Goal: Information Seeking & Learning: Learn about a topic

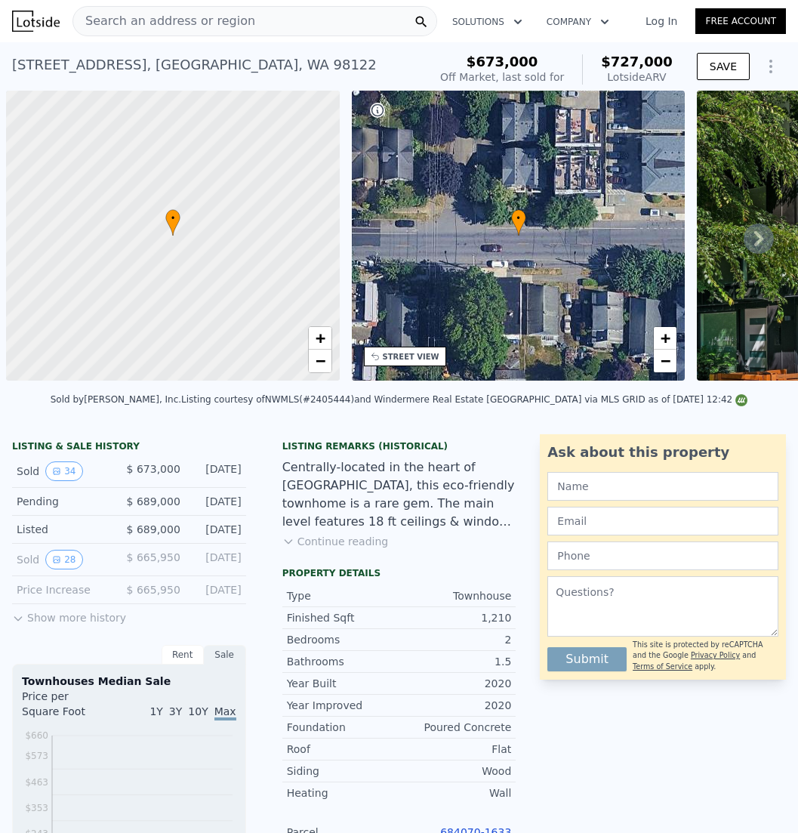
scroll to position [0, 6]
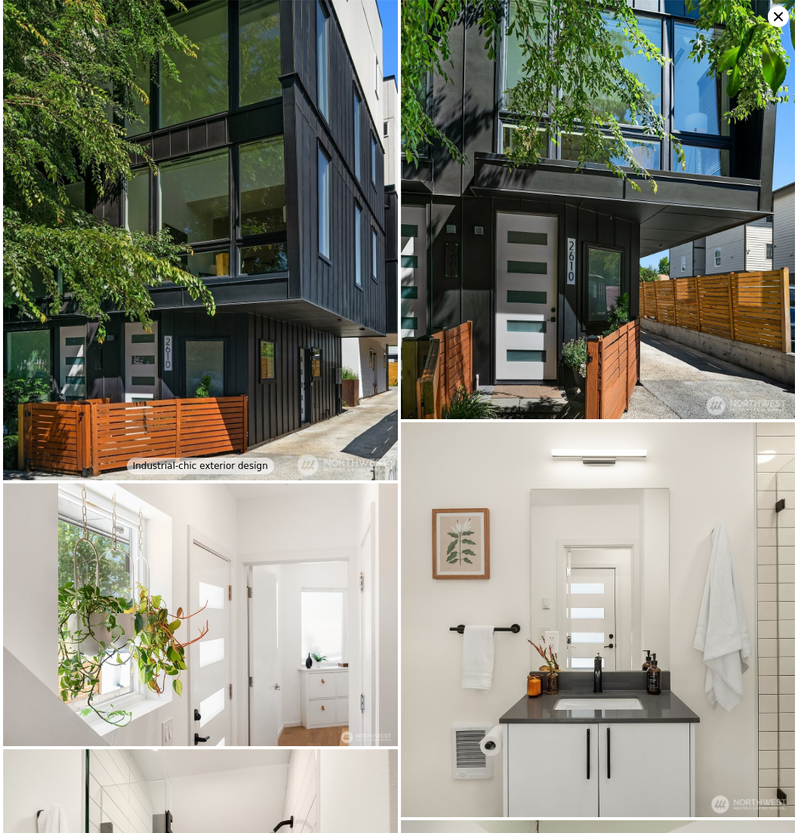
click at [228, 229] on img at bounding box center [200, 240] width 395 height 480
click at [256, 186] on img at bounding box center [200, 240] width 395 height 480
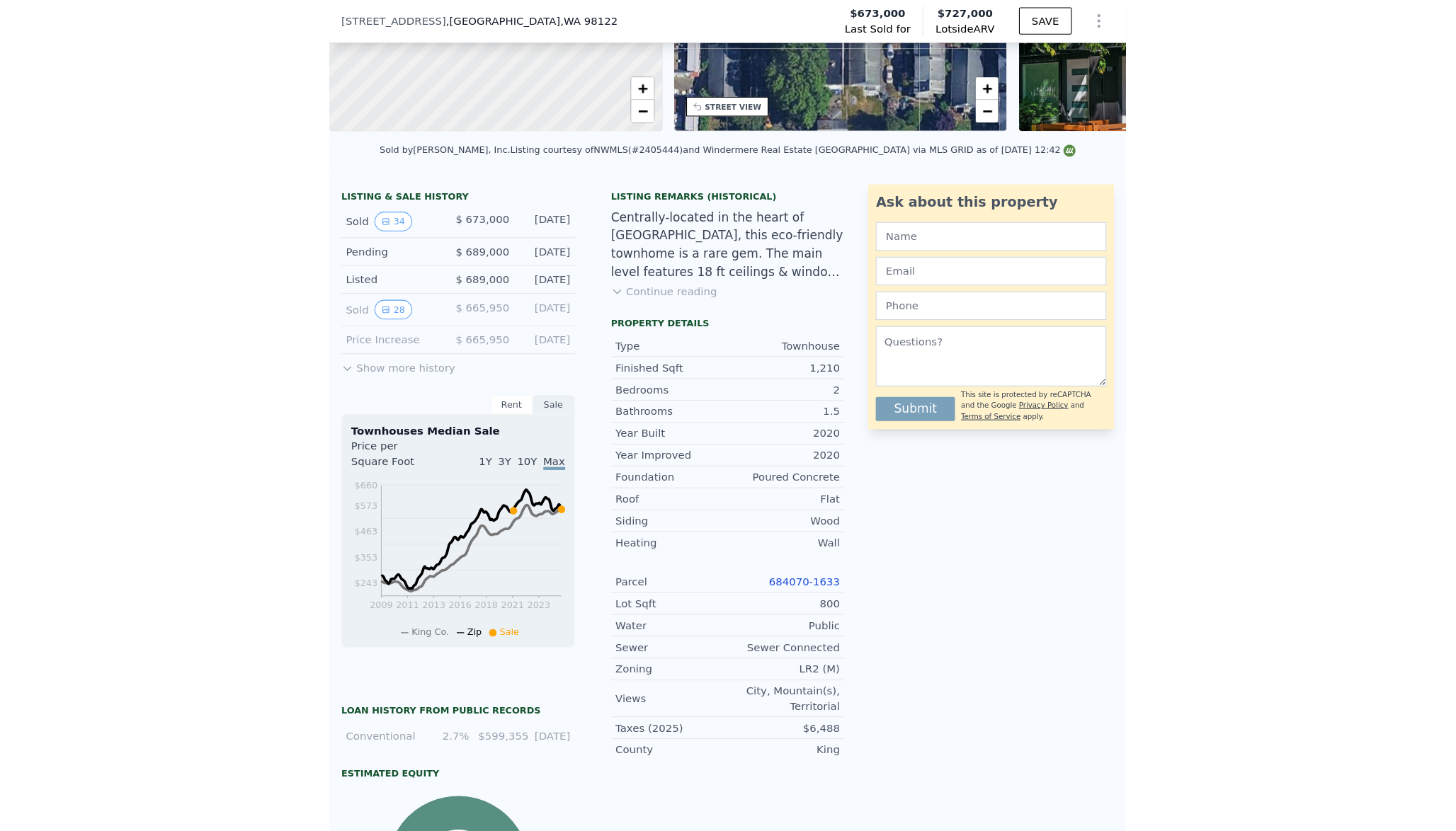
scroll to position [227, 0]
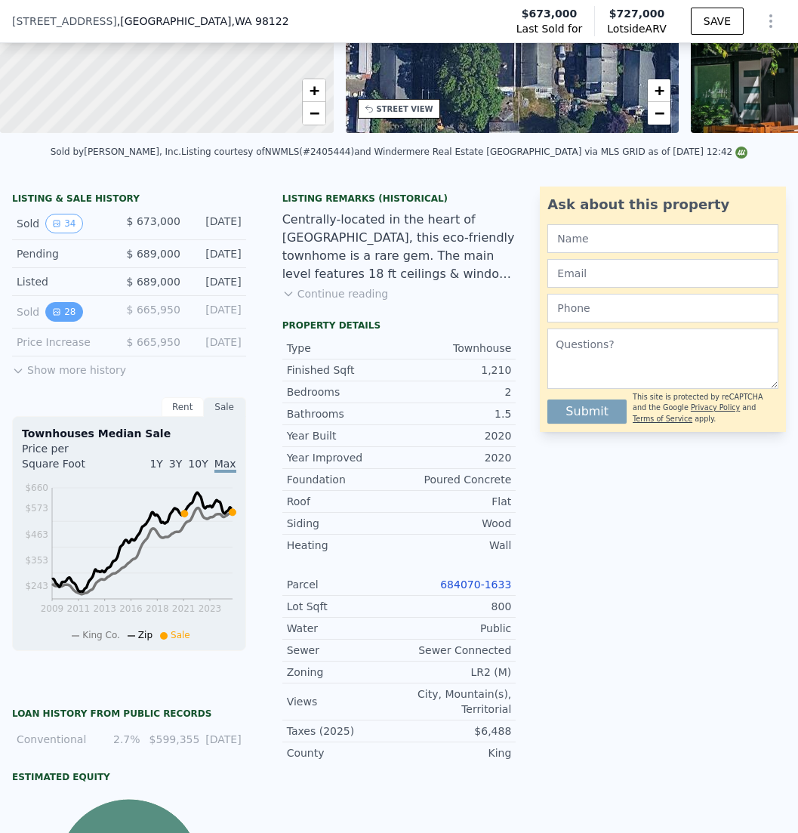
click at [68, 311] on button "28" at bounding box center [63, 312] width 37 height 20
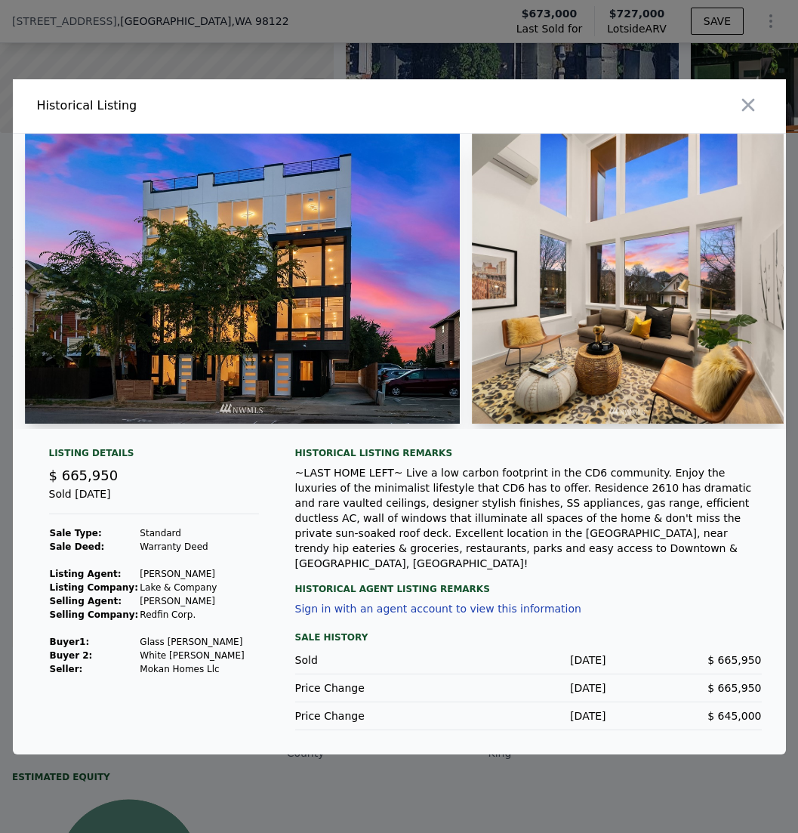
click at [368, 272] on img at bounding box center [242, 279] width 435 height 290
click at [625, 239] on img at bounding box center [628, 279] width 312 height 290
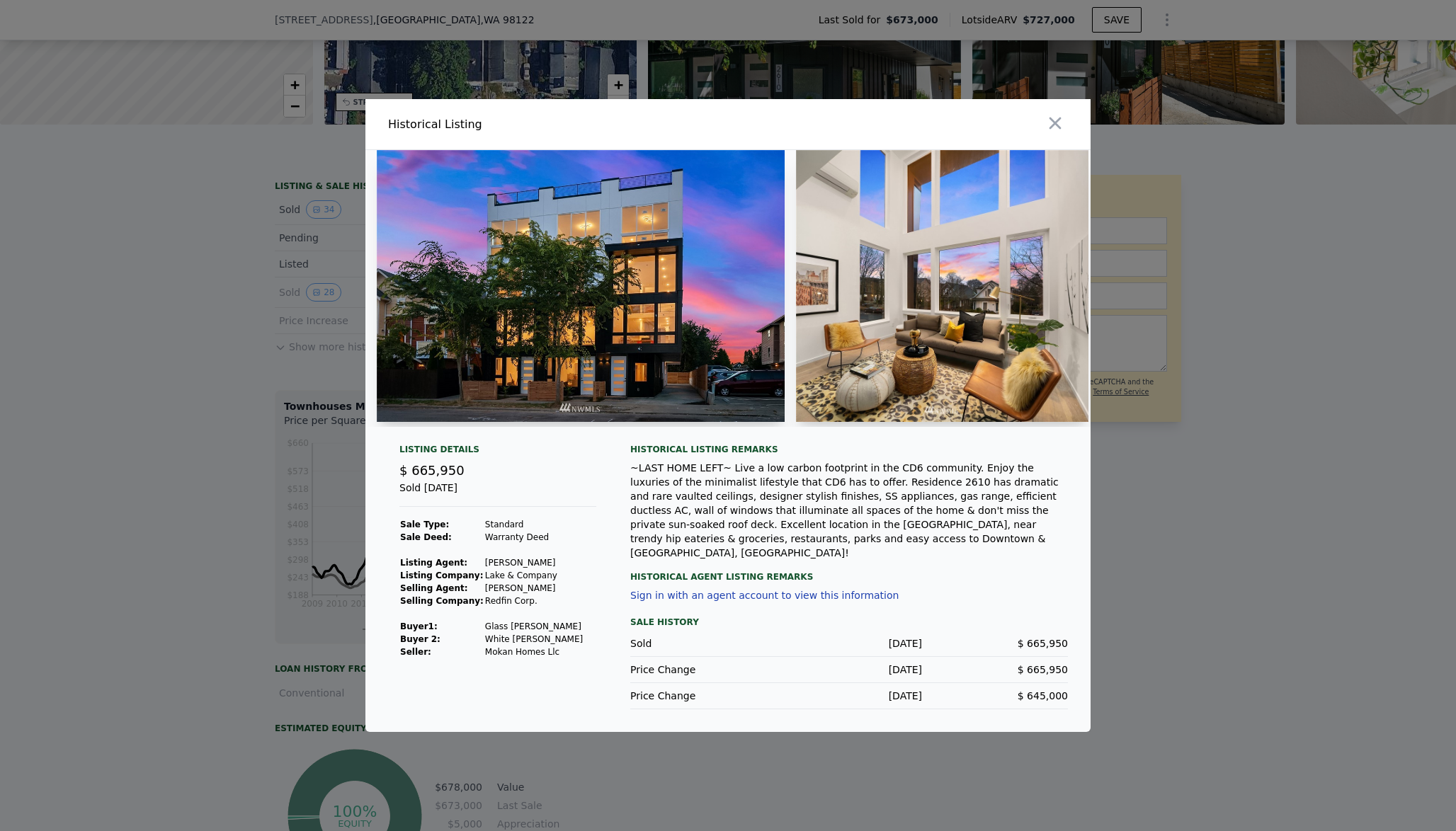
click at [748, 325] on img at bounding box center [942, 286] width 293 height 272
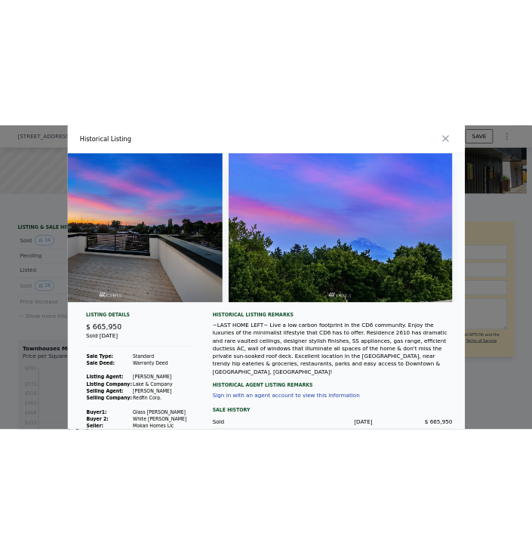
scroll to position [63, 0]
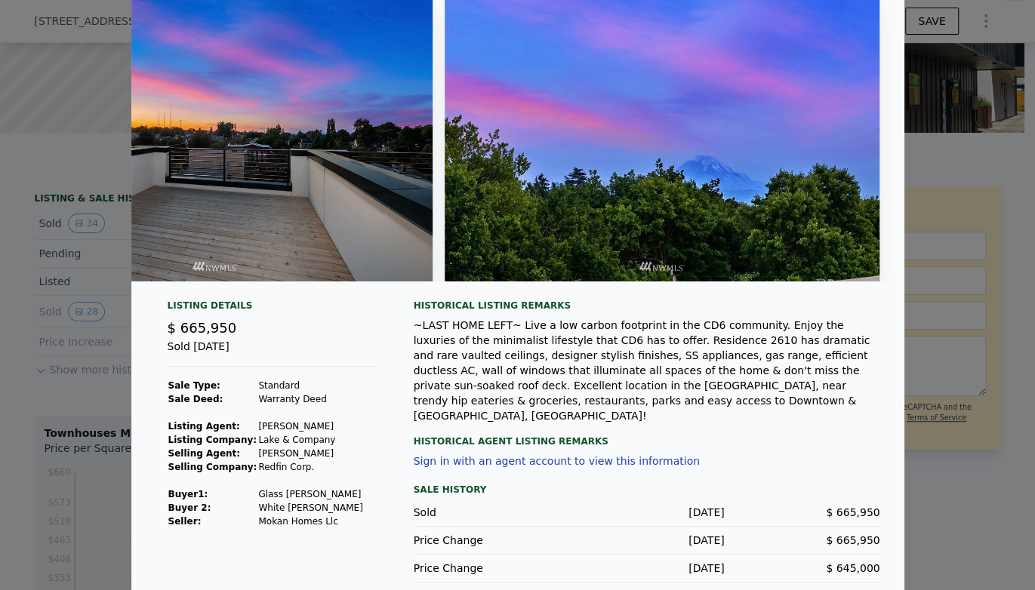
drag, startPoint x: 433, startPoint y: 186, endPoint x: 406, endPoint y: 186, distance: 27.2
click at [425, 186] on div at bounding box center [517, 137] width 773 height 290
